Goal: Task Accomplishment & Management: Use online tool/utility

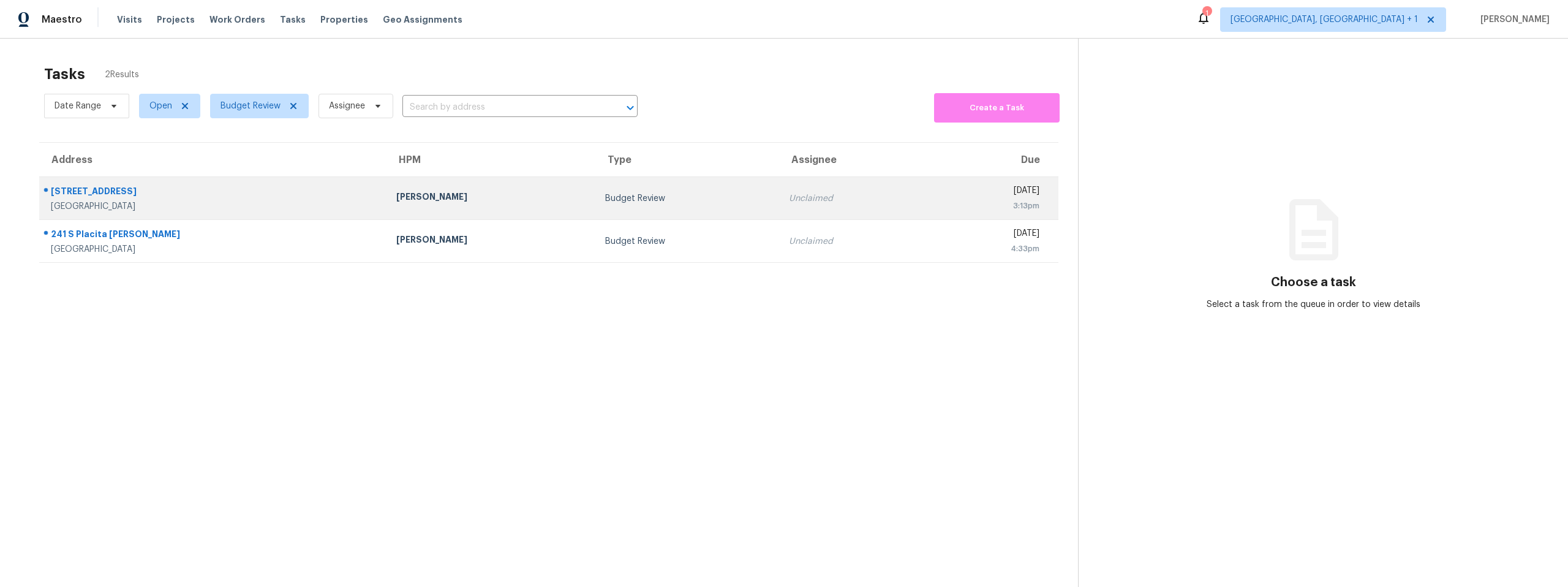
click at [595, 196] on td "Budget Review" at bounding box center [687, 199] width 184 height 43
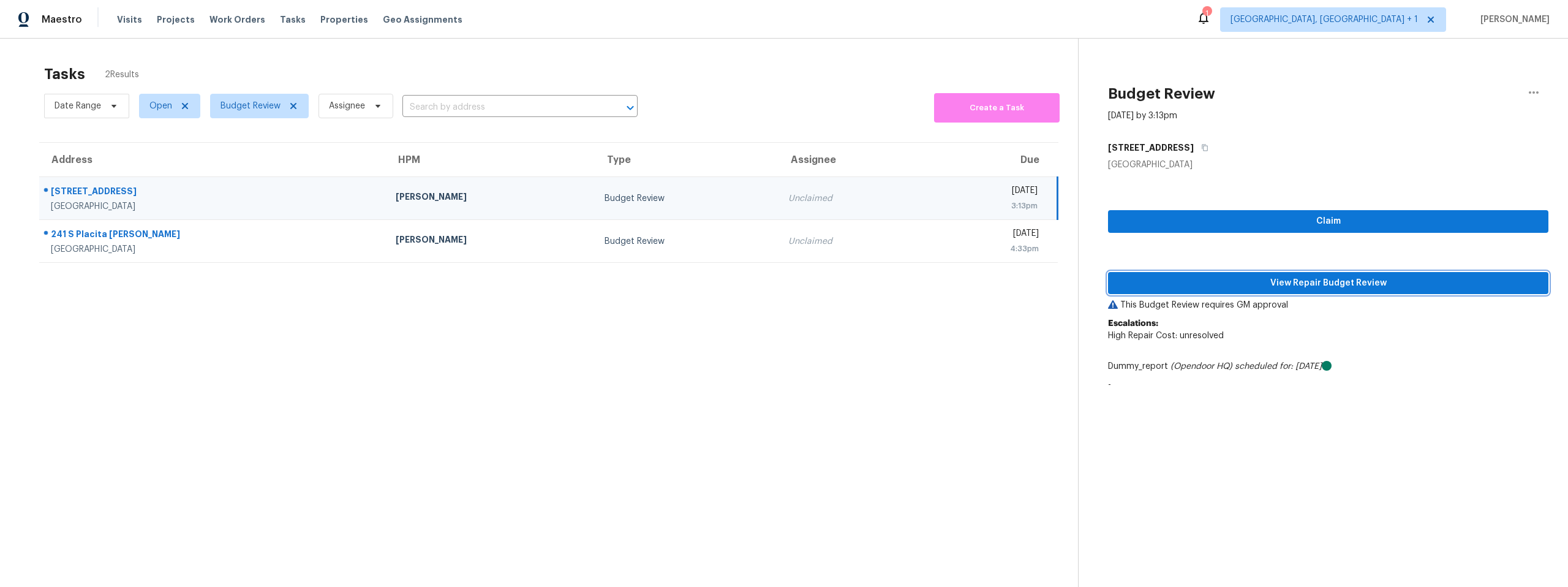
click at [1240, 288] on span "View Repair Budget Review" at bounding box center [1328, 283] width 421 height 15
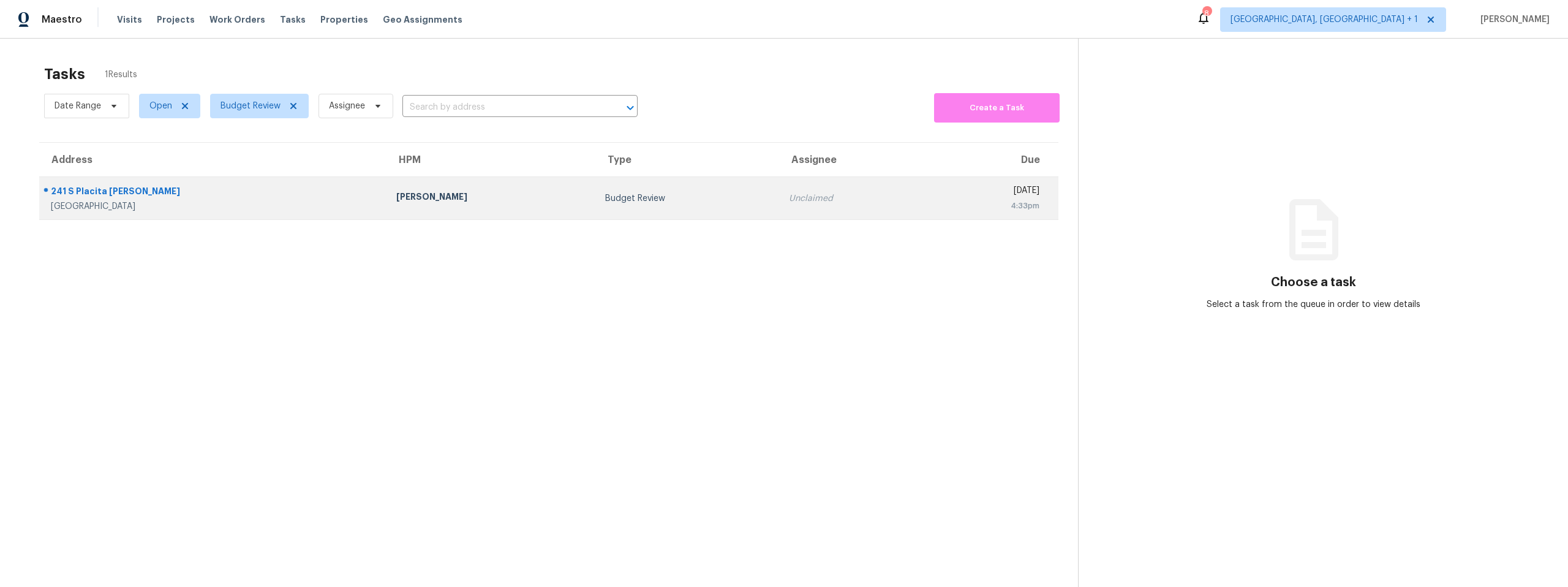
click at [306, 198] on td "[STREET_ADDRESS][PERSON_NAME]" at bounding box center [212, 199] width 347 height 43
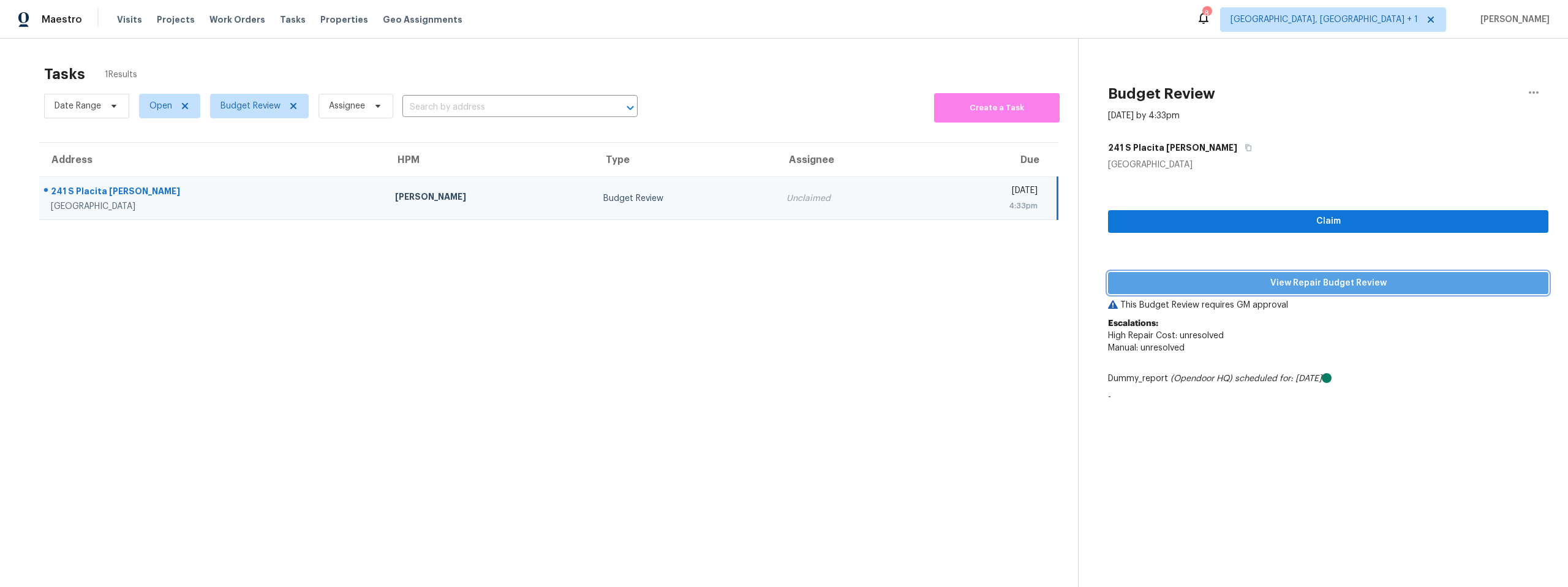
click at [1269, 279] on span "View Repair Budget Review" at bounding box center [1328, 283] width 421 height 15
